Goal: Check status: Check status

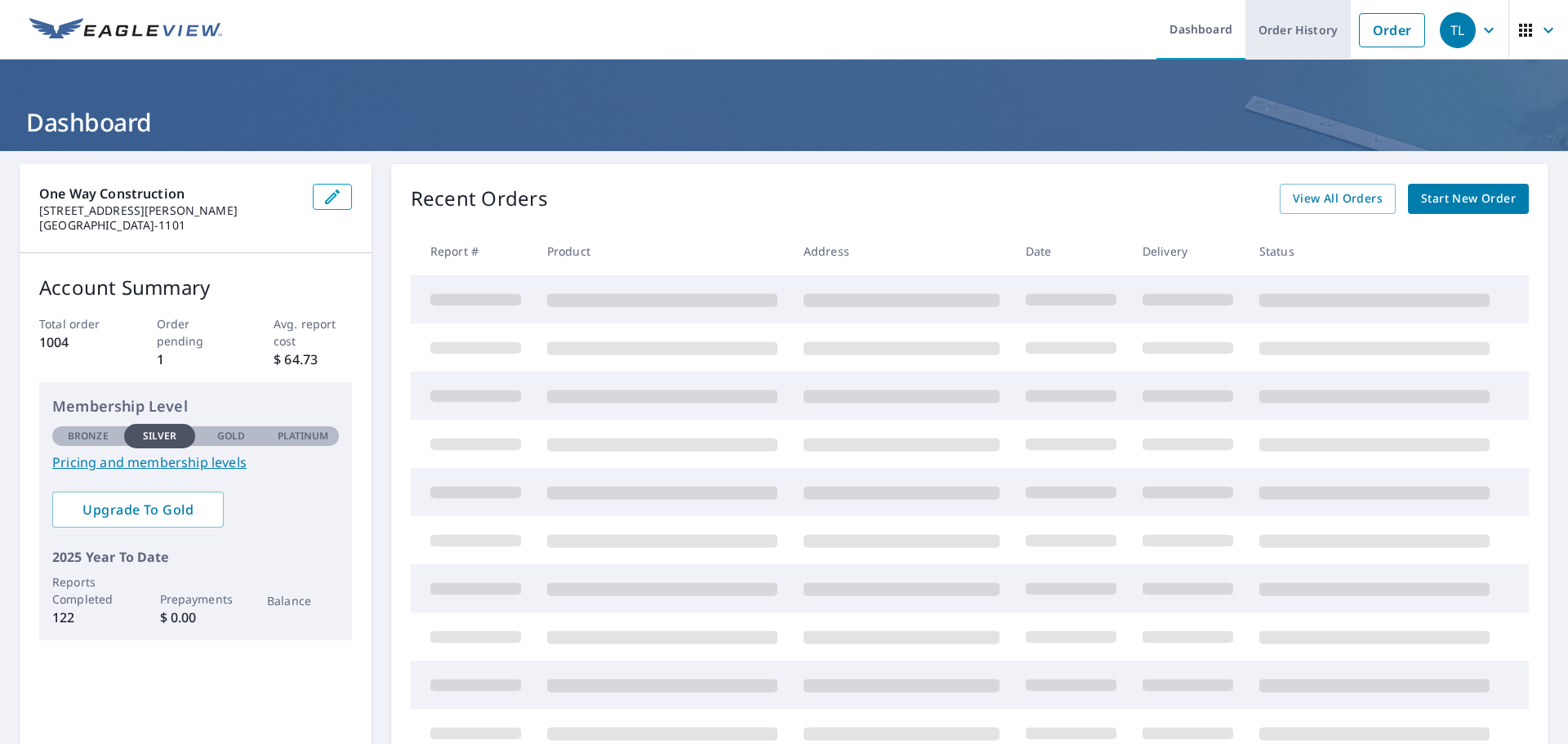
click at [1299, 17] on link "Order History" at bounding box center [1298, 30] width 106 height 59
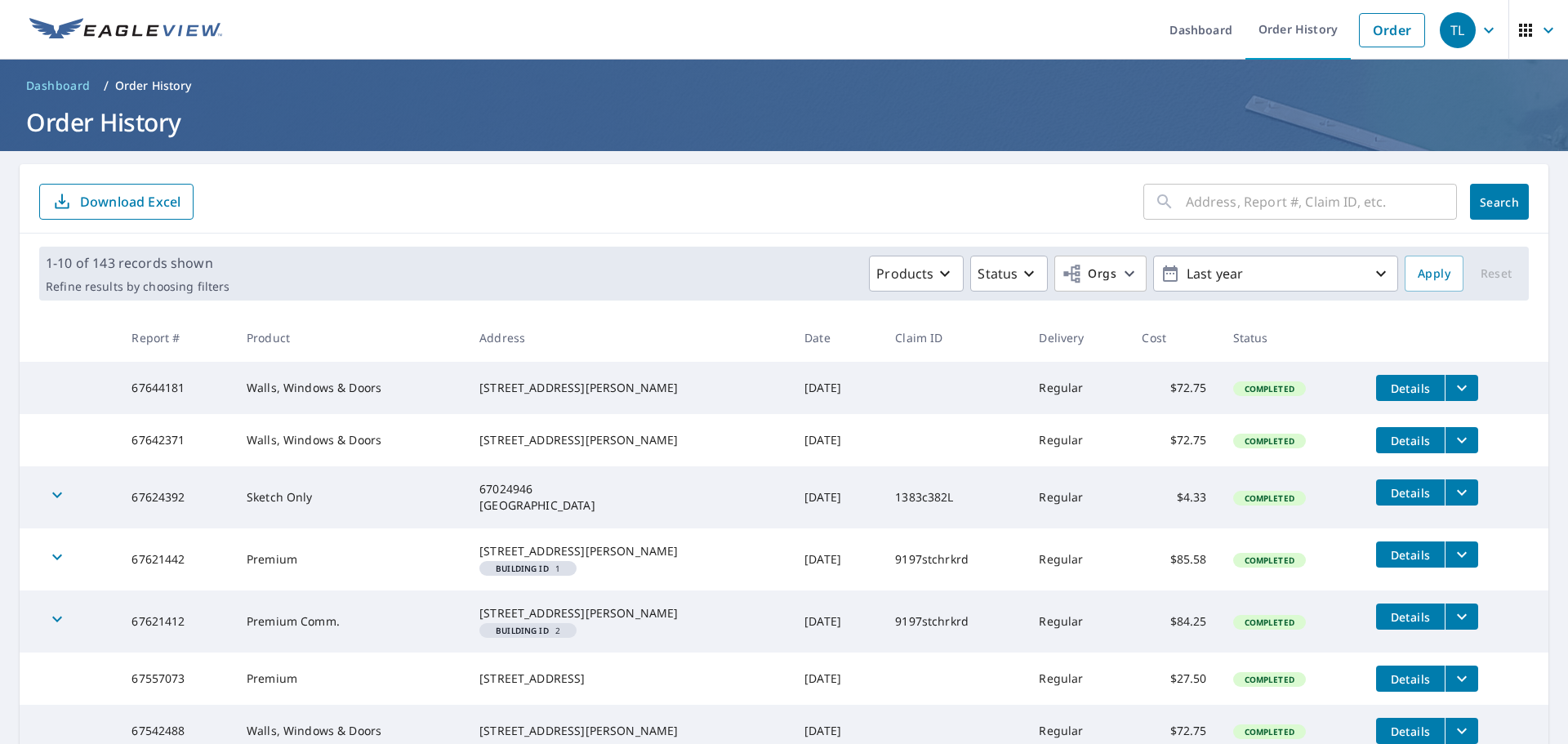
click at [1279, 205] on input "text" at bounding box center [1321, 201] width 271 height 45
type input "973"
click button "Search" at bounding box center [1499, 202] width 59 height 36
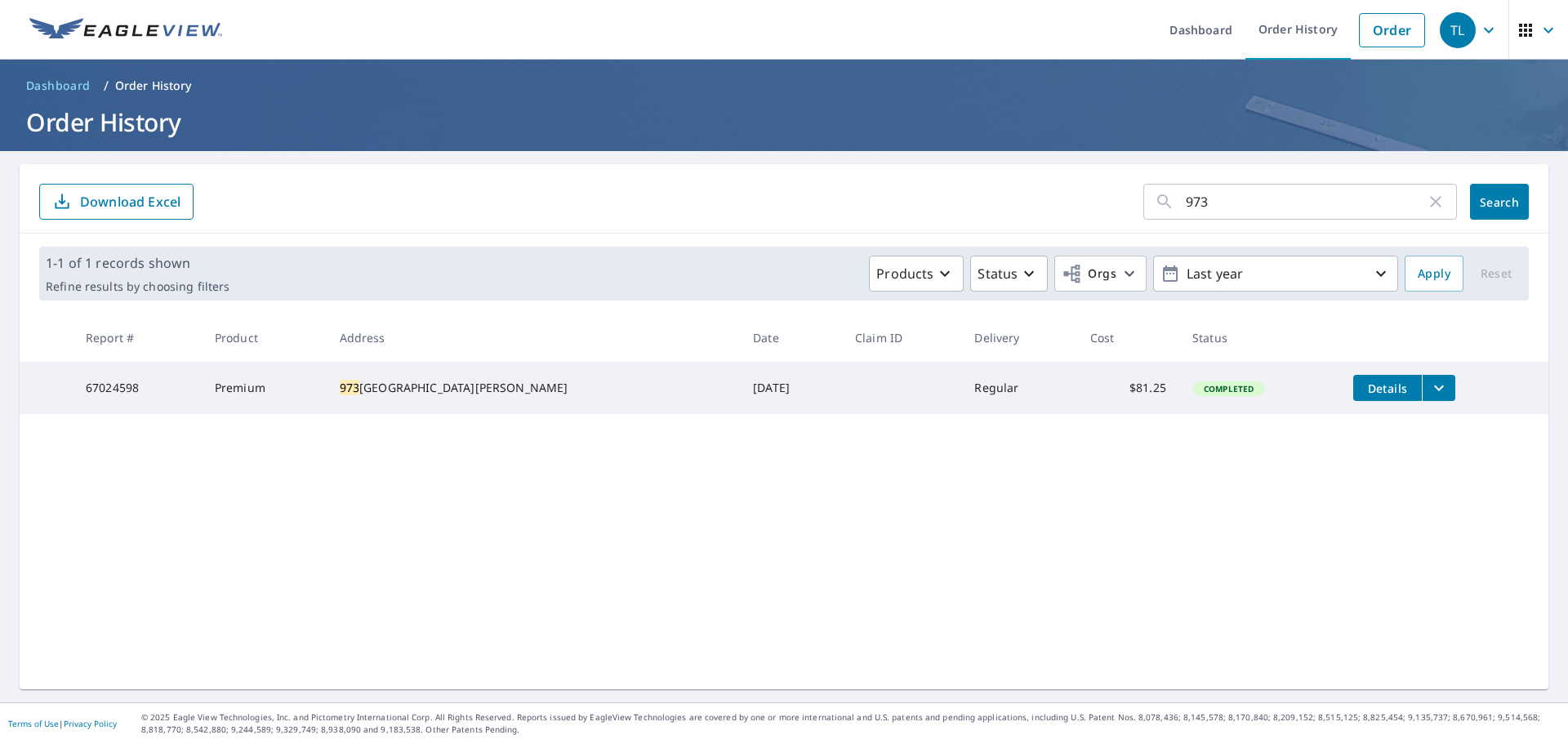
click at [556, 396] on div "[STREET_ADDRESS][PERSON_NAME]" at bounding box center [533, 388] width 387 height 16
click at [1429, 391] on icon "filesDropdownBtn-67024598" at bounding box center [1439, 388] width 20 height 20
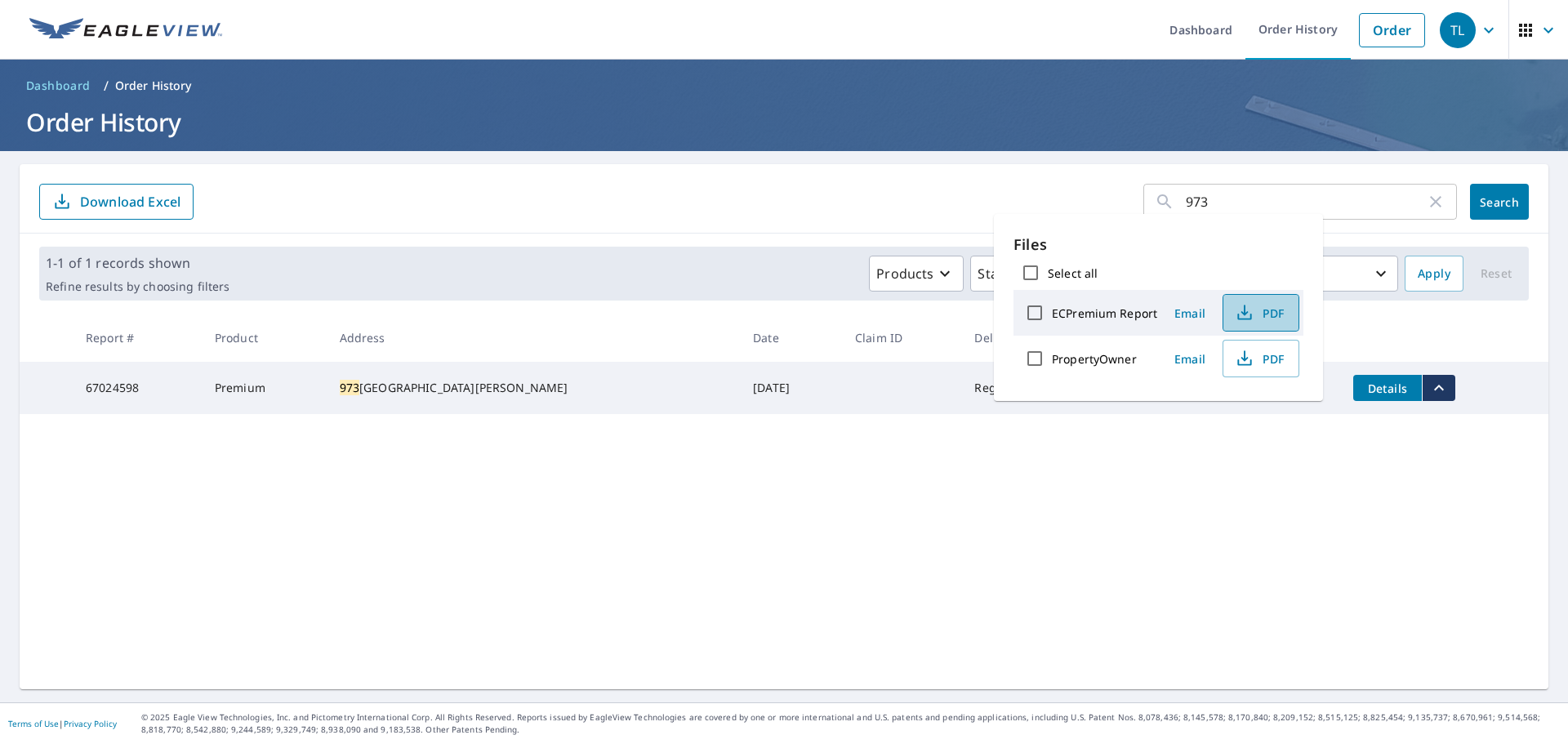
click at [1247, 313] on icon "button" at bounding box center [1244, 313] width 20 height 20
